Goal: Task Accomplishment & Management: Complete application form

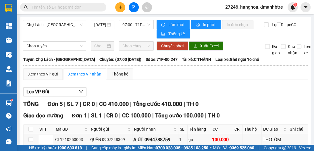
click at [123, 7] on button at bounding box center [120, 7] width 10 height 10
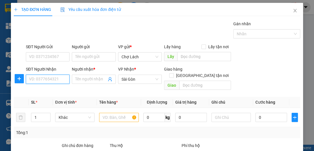
click at [57, 79] on input "SĐT Người Nhận" at bounding box center [48, 79] width 44 height 9
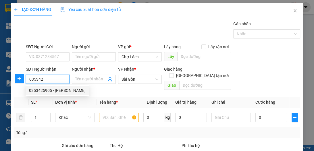
click at [64, 92] on div "0353425905 - [PERSON_NAME]" at bounding box center [57, 90] width 57 height 6
type input "0353425905"
type input "[PERSON_NAME]"
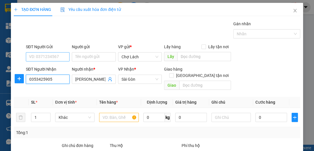
type input "0353425905"
click at [59, 57] on input "SĐT Người Gửi" at bounding box center [48, 56] width 44 height 9
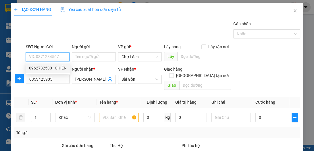
click at [60, 68] on div "0962732530 - CHIẾN" at bounding box center [48, 68] width 38 height 6
type input "0962732530"
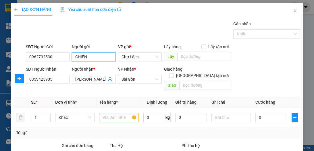
click at [73, 57] on input "CHIẾN" at bounding box center [94, 56] width 44 height 9
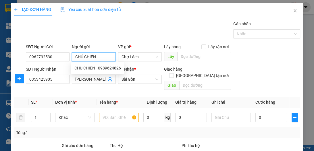
type input "CHÚ CHIẾN"
click at [99, 33] on div "Gán nhãn Nhãn" at bounding box center [163, 31] width 277 height 20
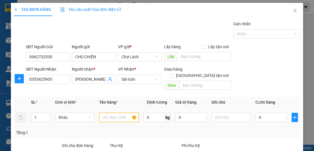
click at [105, 113] on input "text" at bounding box center [118, 117] width 39 height 9
type input "1 THÙNG"
click at [262, 62] on div "SĐT Người Gửi 0962732530 Người gửi CHÚ CHIẾN VP gửi * Chợ Lách Lấy hàng Lấy tận…" at bounding box center [163, 54] width 277 height 20
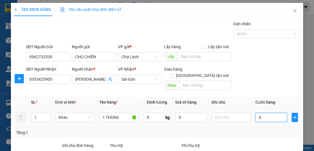
click at [257, 113] on input "0" at bounding box center [271, 117] width 32 height 9
type input "4"
type input "0"
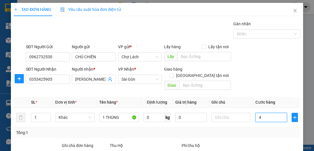
type input "0"
click at [256, 113] on input "0" at bounding box center [271, 117] width 32 height 9
type input "40"
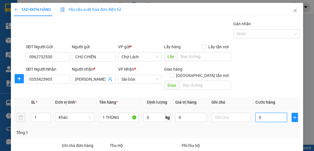
type input "40"
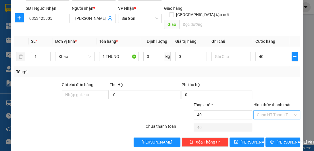
click at [261, 111] on input "Hình thức thanh toán" at bounding box center [275, 115] width 36 height 9
type input "40.000"
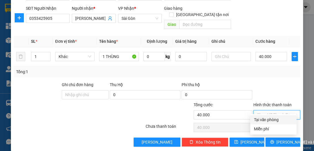
click at [265, 82] on div at bounding box center [277, 92] width 48 height 20
drag, startPoint x: 270, startPoint y: 107, endPoint x: 275, endPoint y: 115, distance: 9.1
click at [270, 111] on input "Hình thức thanh toán" at bounding box center [275, 115] width 36 height 9
drag, startPoint x: 274, startPoint y: 118, endPoint x: 277, endPoint y: 126, distance: 9.1
click at [275, 118] on div "Tại văn phòng" at bounding box center [273, 120] width 39 height 6
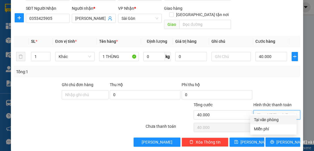
type input "0"
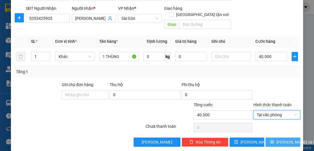
click at [278, 139] on span "[PERSON_NAME] và In" at bounding box center [296, 142] width 40 height 6
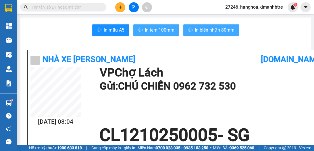
drag, startPoint x: 146, startPoint y: 29, endPoint x: 184, endPoint y: 34, distance: 38.0
click at [146, 29] on span "In tem 100mm" at bounding box center [160, 29] width 30 height 7
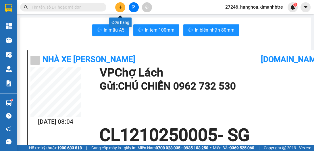
click at [120, 9] on button at bounding box center [120, 7] width 10 height 10
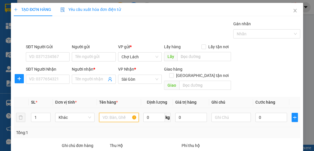
click at [117, 113] on input "text" at bounding box center [118, 117] width 39 height 9
type input "2T"
click at [47, 113] on span "Increase Value" at bounding box center [47, 115] width 6 height 5
type input "2"
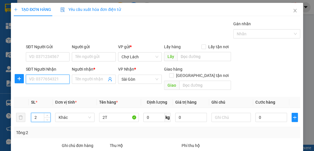
click at [63, 79] on input "SĐT Người Nhận" at bounding box center [48, 79] width 44 height 9
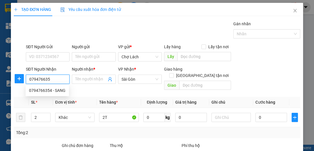
type input "0794766354"
drag, startPoint x: 63, startPoint y: 92, endPoint x: 59, endPoint y: 85, distance: 8.1
click at [62, 92] on div "0794766354 - SANG" at bounding box center [47, 90] width 36 height 6
type input "SANG"
type input "Q7-70K"
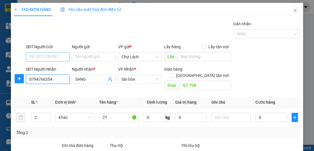
type input "0794766354"
click at [57, 58] on input "SĐT Người Gửi" at bounding box center [48, 56] width 44 height 9
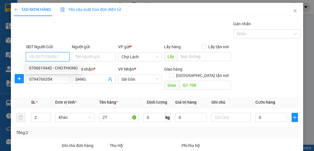
click at [62, 68] on div "0706619442 - CHÚ PHONG" at bounding box center [53, 68] width 49 height 6
type input "0706619442"
type input "CHÚ PHONG"
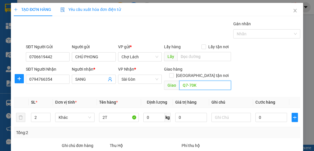
click at [200, 81] on input "Q7-70K" at bounding box center [205, 85] width 52 height 9
click at [198, 74] on div "Giao hàng [GEOGRAPHIC_DATA] tận nơi" at bounding box center [197, 73] width 67 height 15
click at [200, 81] on input "Q7-70K" at bounding box center [205, 85] width 52 height 9
click at [201, 81] on input "Q7-70K" at bounding box center [205, 85] width 52 height 9
type input "Q7-TR"
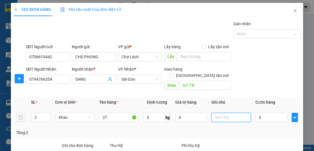
click at [233, 113] on input "text" at bounding box center [230, 117] width 39 height 9
type input "6RI"
click at [258, 113] on input "0" at bounding box center [271, 117] width 32 height 9
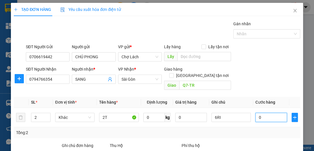
type input "1"
type input "15"
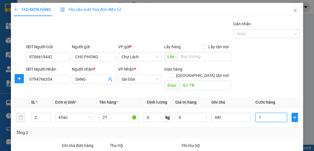
type input "15"
type input "150"
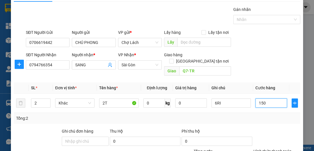
scroll to position [30, 0]
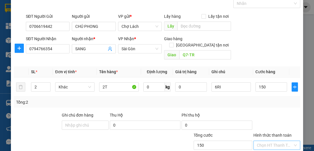
click at [269, 141] on input "Hình thức thanh toán" at bounding box center [275, 145] width 36 height 9
type input "150.000"
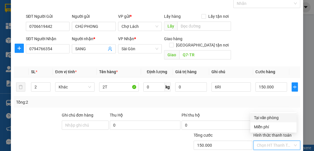
click at [272, 118] on div "Tại văn phòng" at bounding box center [273, 118] width 39 height 6
type input "0"
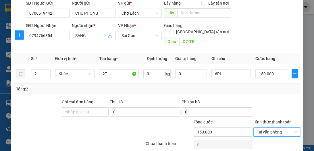
scroll to position [61, 0]
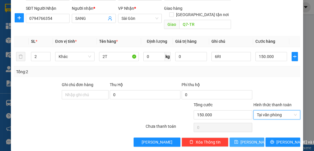
click at [251, 138] on button "[PERSON_NAME]" at bounding box center [247, 142] width 35 height 9
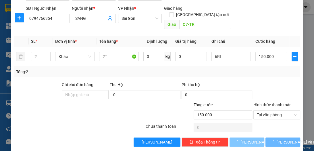
type input "1"
type input "0"
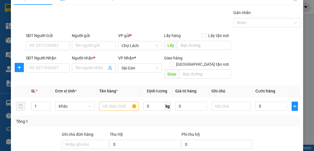
scroll to position [0, 0]
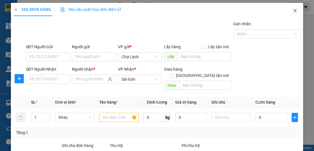
click at [293, 9] on icon "close" at bounding box center [295, 10] width 5 height 5
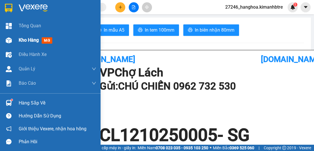
click at [30, 46] on div "Kho hàng mới" at bounding box center [58, 40] width 78 height 14
